Goal: Task Accomplishment & Management: Use online tool/utility

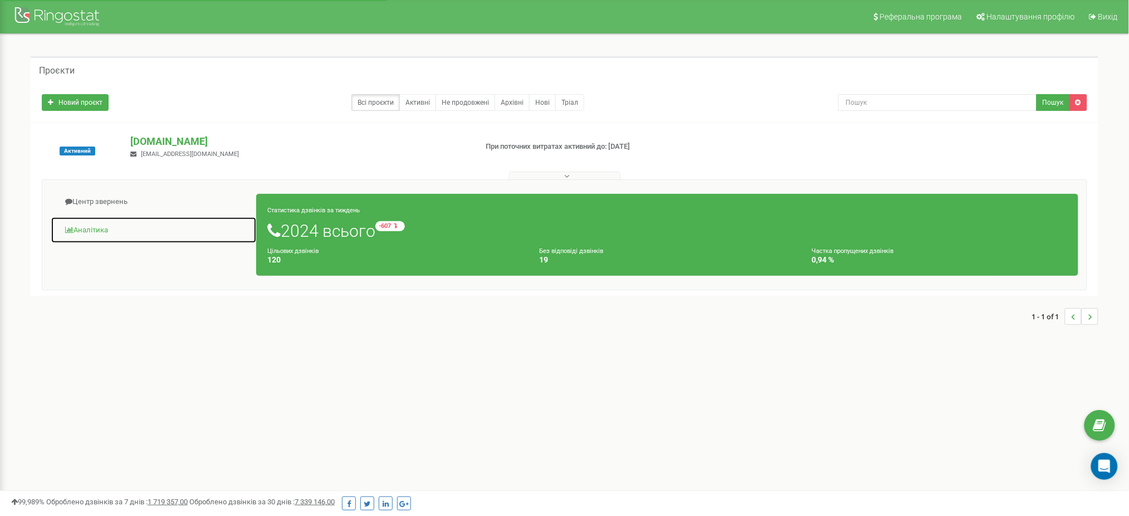
drag, startPoint x: 0, startPoint y: 0, endPoint x: 93, endPoint y: 224, distance: 242.5
click at [93, 224] on link "Аналiтика" at bounding box center [154, 230] width 206 height 27
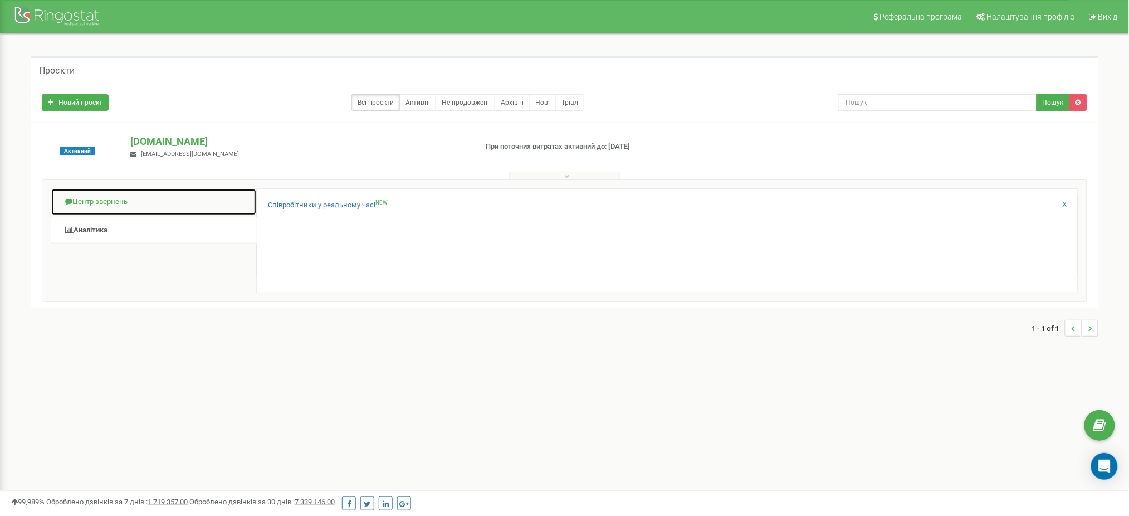
click at [82, 192] on link "Центр звернень" at bounding box center [154, 201] width 206 height 27
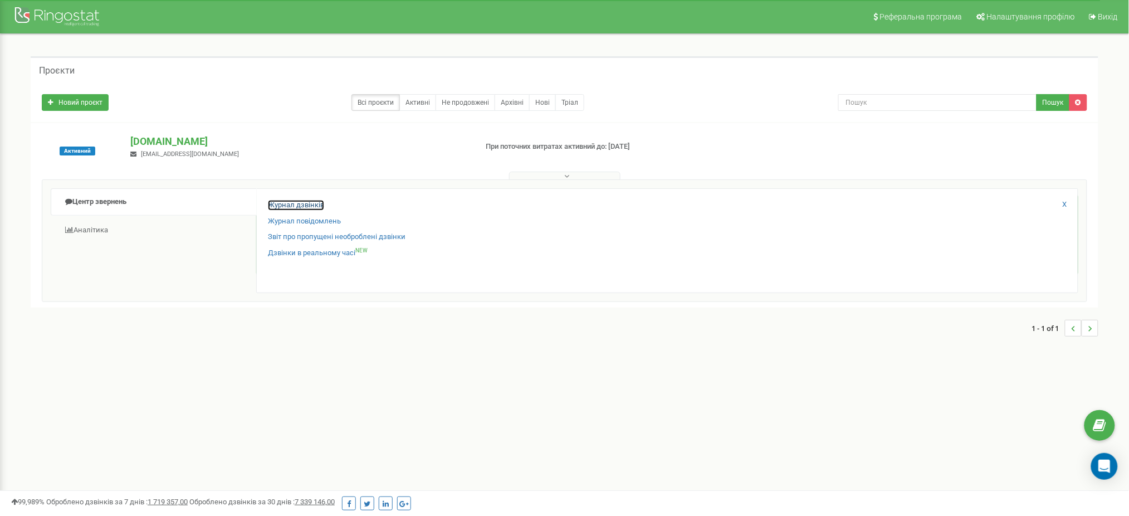
click at [292, 206] on link "Журнал дзвінків" at bounding box center [296, 205] width 56 height 11
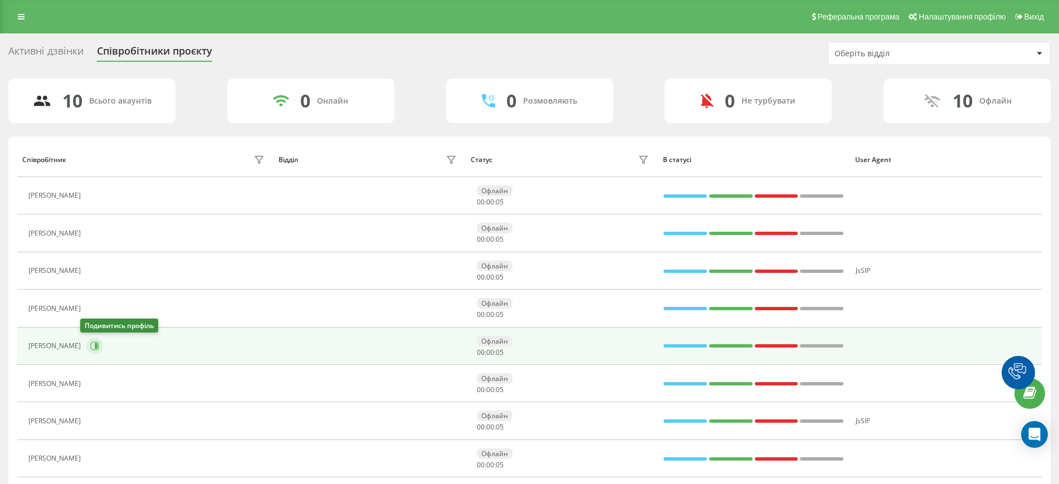
click at [90, 341] on icon at bounding box center [94, 345] width 9 height 9
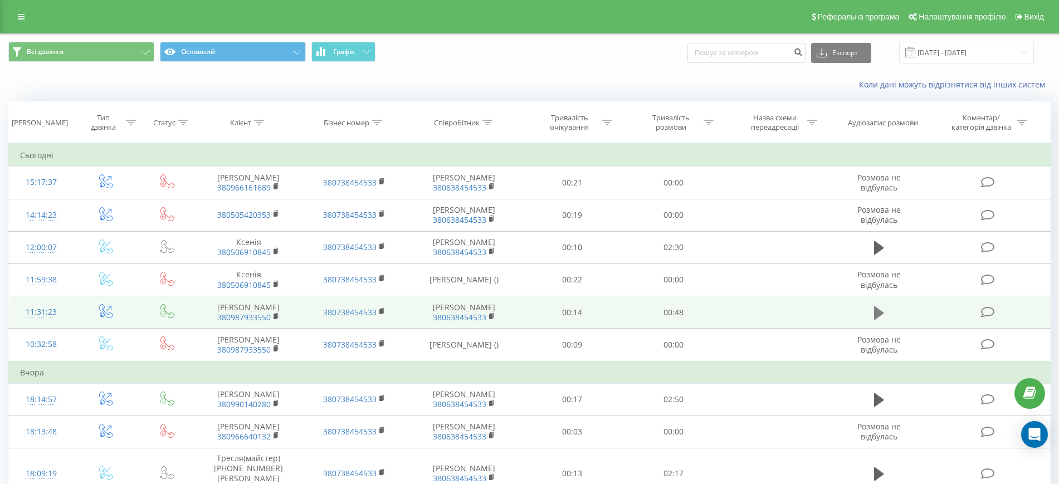
click at [878, 319] on icon at bounding box center [879, 312] width 10 height 13
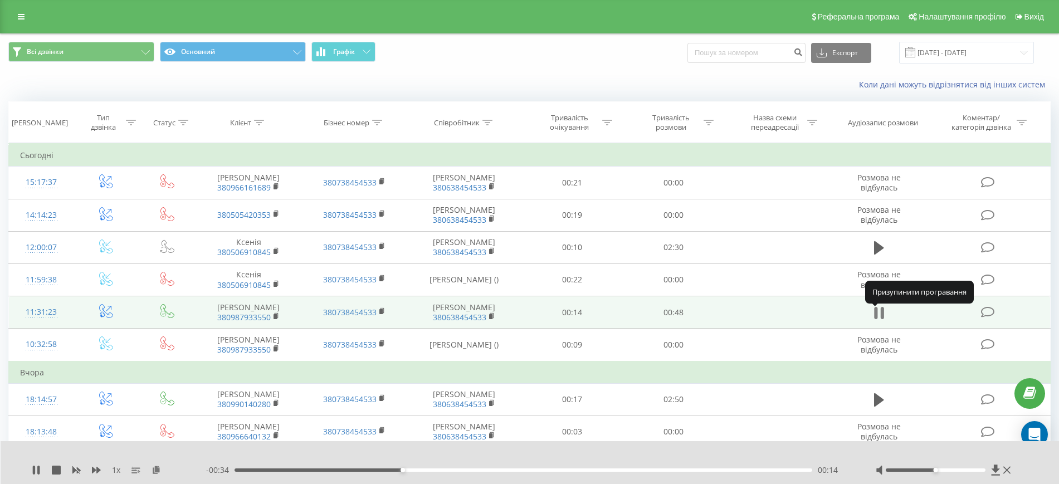
click at [881, 319] on icon at bounding box center [882, 313] width 3 height 12
click at [881, 319] on icon at bounding box center [879, 313] width 10 height 16
click at [277, 319] on rect at bounding box center [275, 316] width 3 height 5
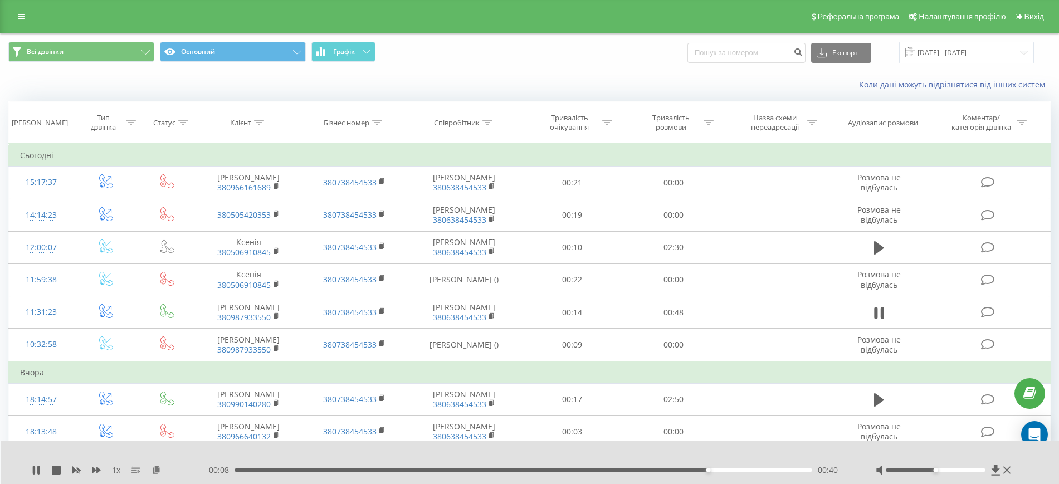
click at [51, 472] on div "1 x" at bounding box center [119, 470] width 174 height 11
click at [57, 473] on icon at bounding box center [56, 470] width 9 height 9
